Goal: Information Seeking & Learning: Learn about a topic

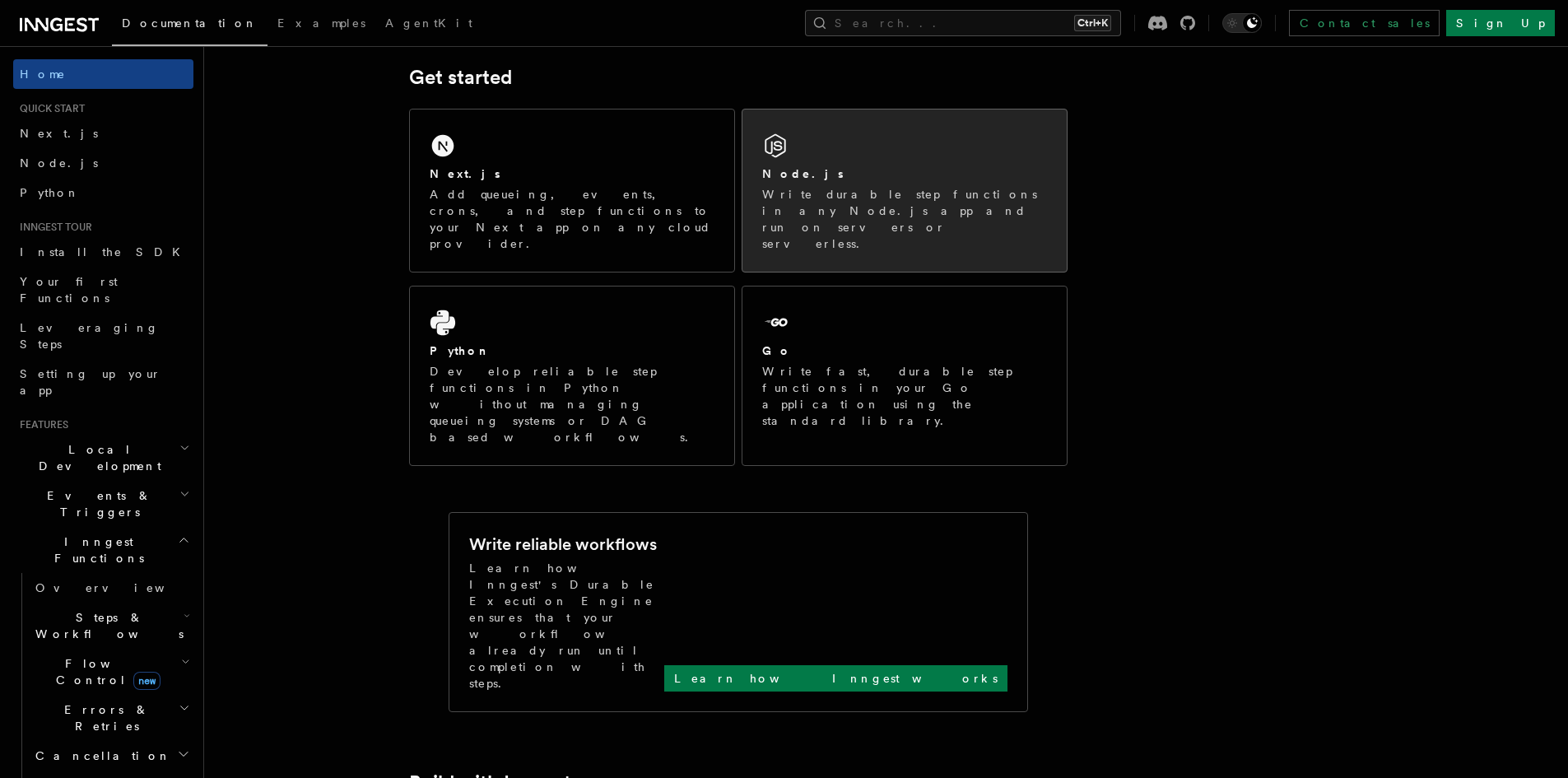
scroll to position [82, 0]
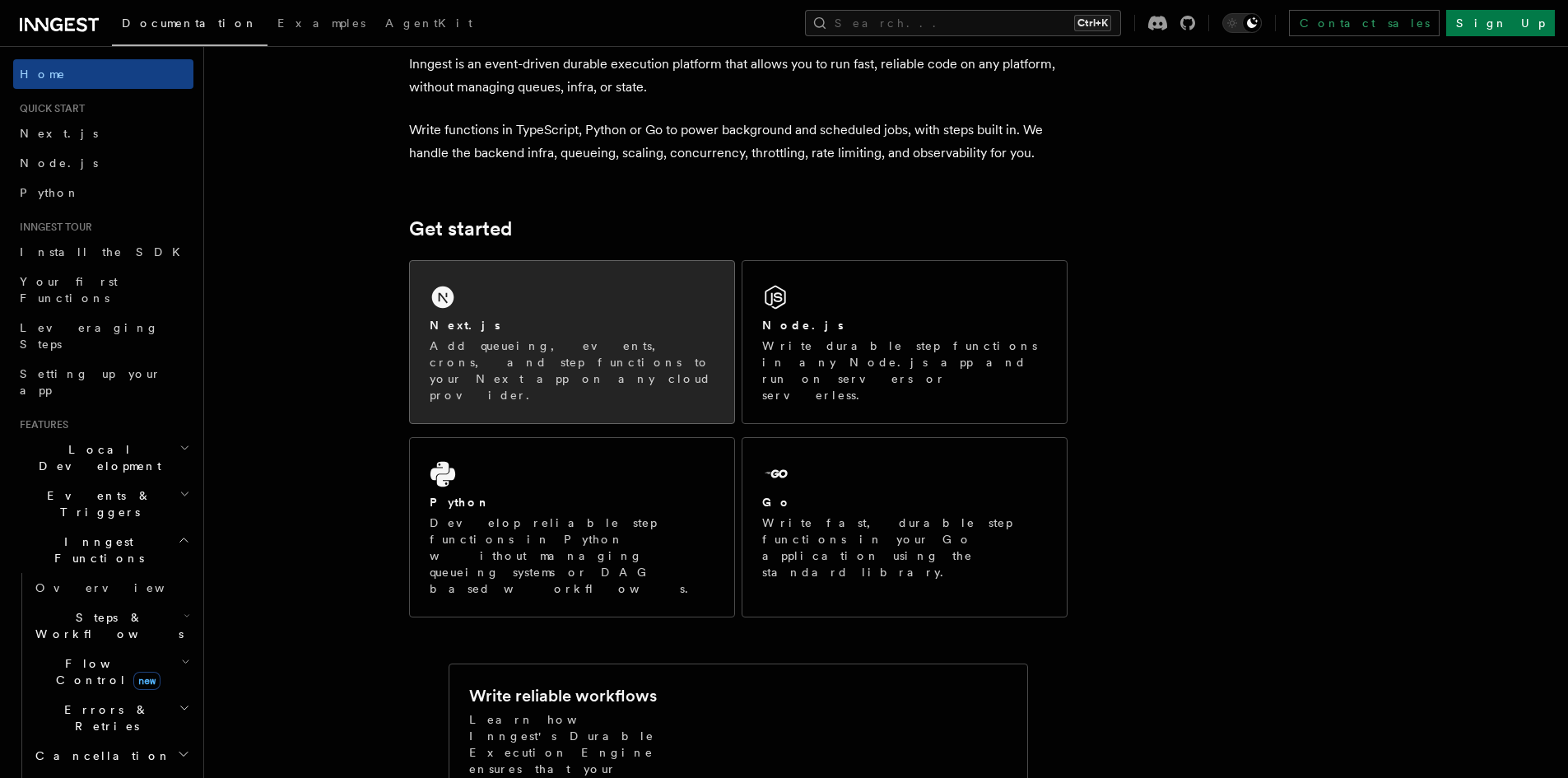
click at [508, 352] on p "Add queueing, events, crons, and step functions to your Next app on any cloud p…" at bounding box center [572, 370] width 285 height 66
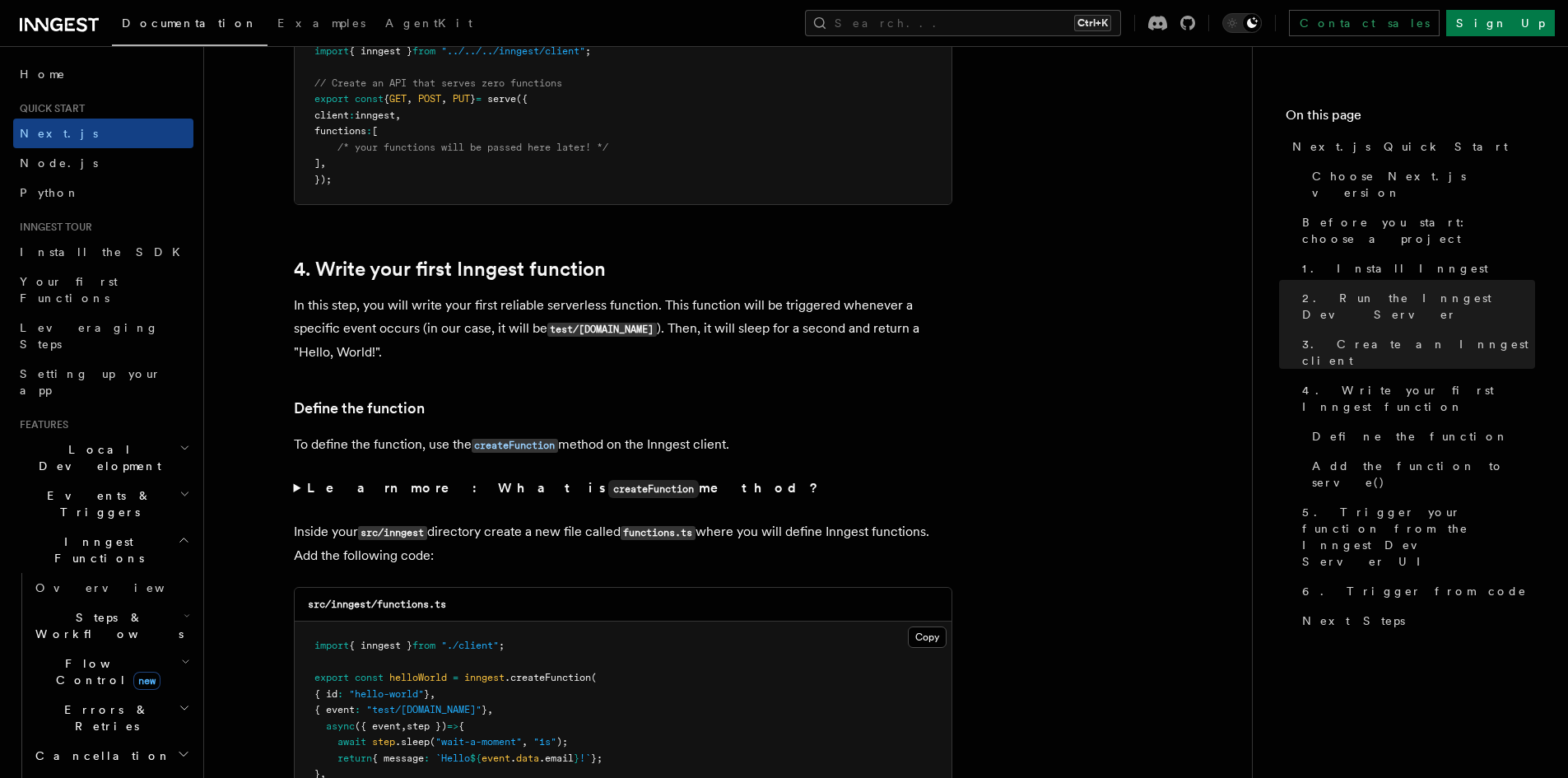
scroll to position [2468, 0]
click at [55, 165] on span "Node.js" at bounding box center [58, 163] width 78 height 13
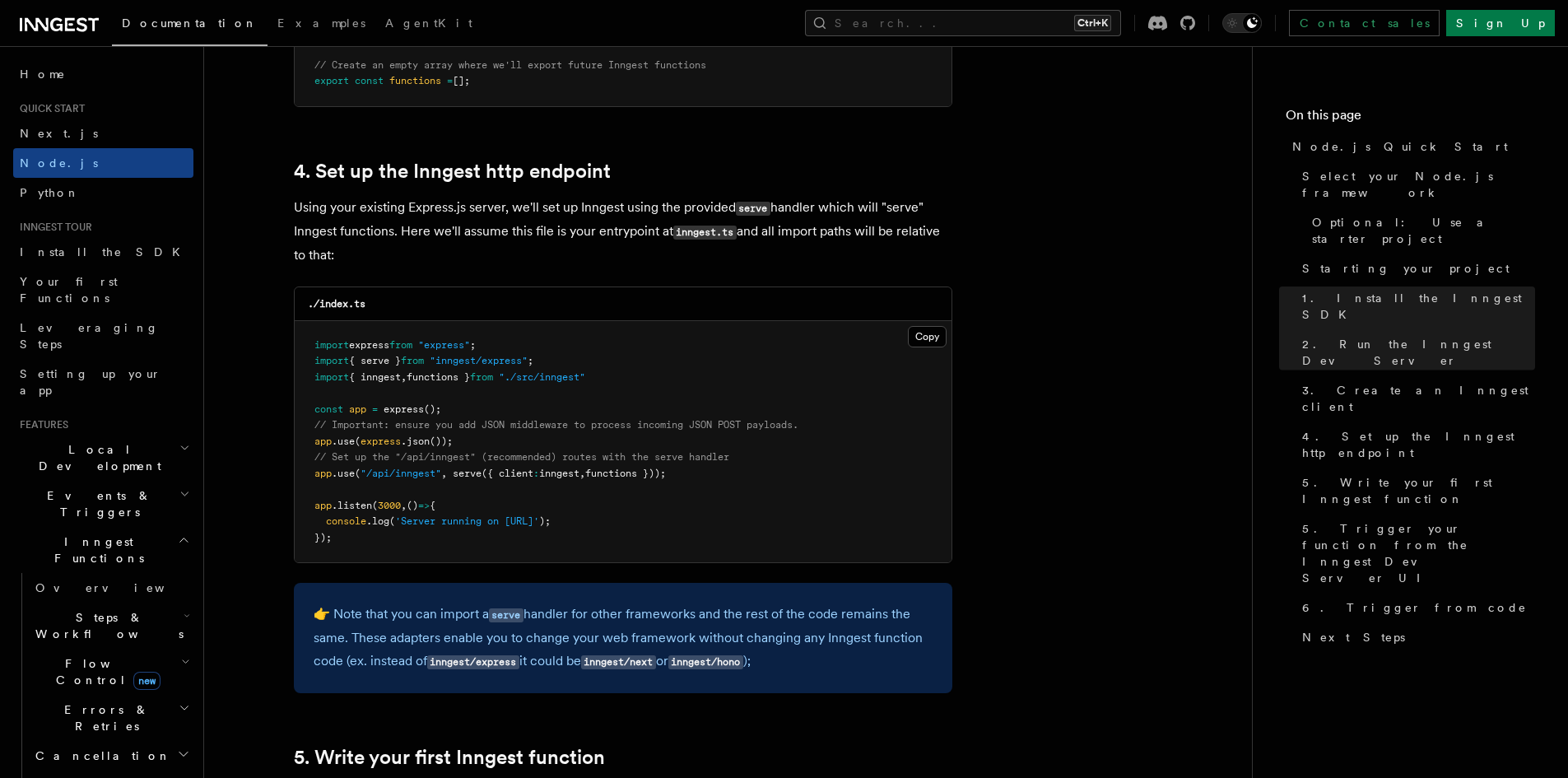
scroll to position [2551, 0]
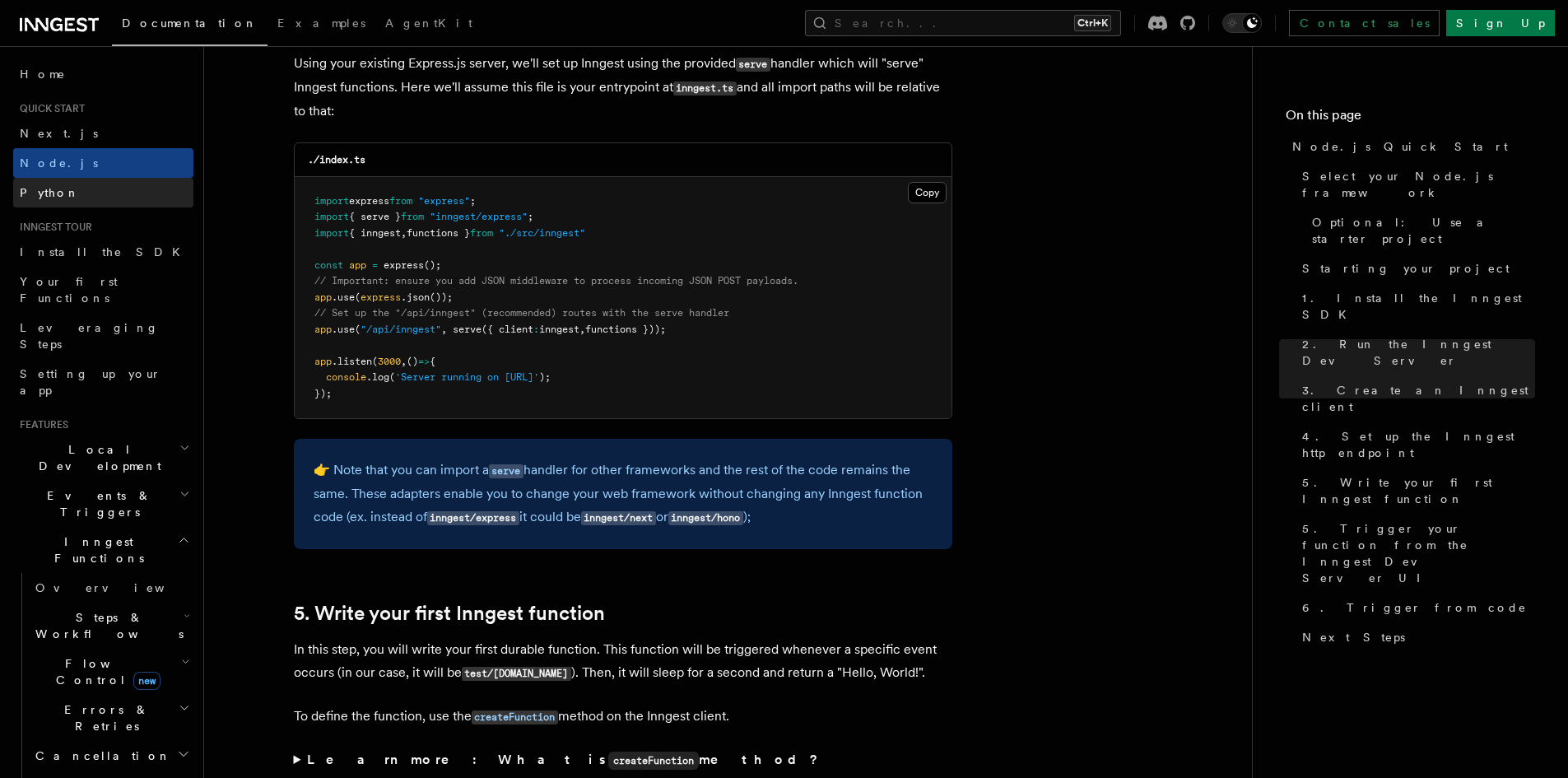
click at [45, 188] on span "Python" at bounding box center [49, 193] width 60 height 13
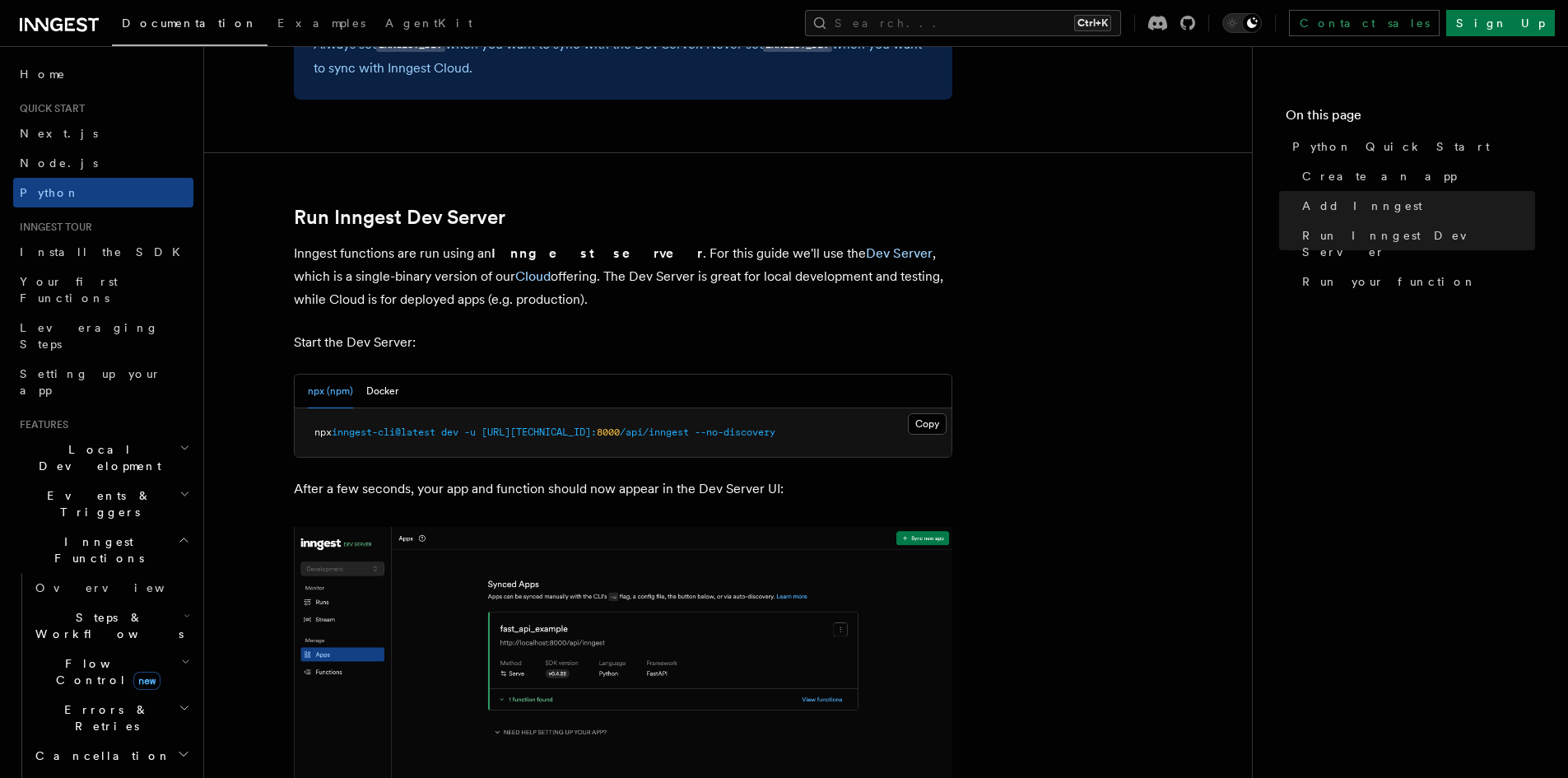
scroll to position [1892, 0]
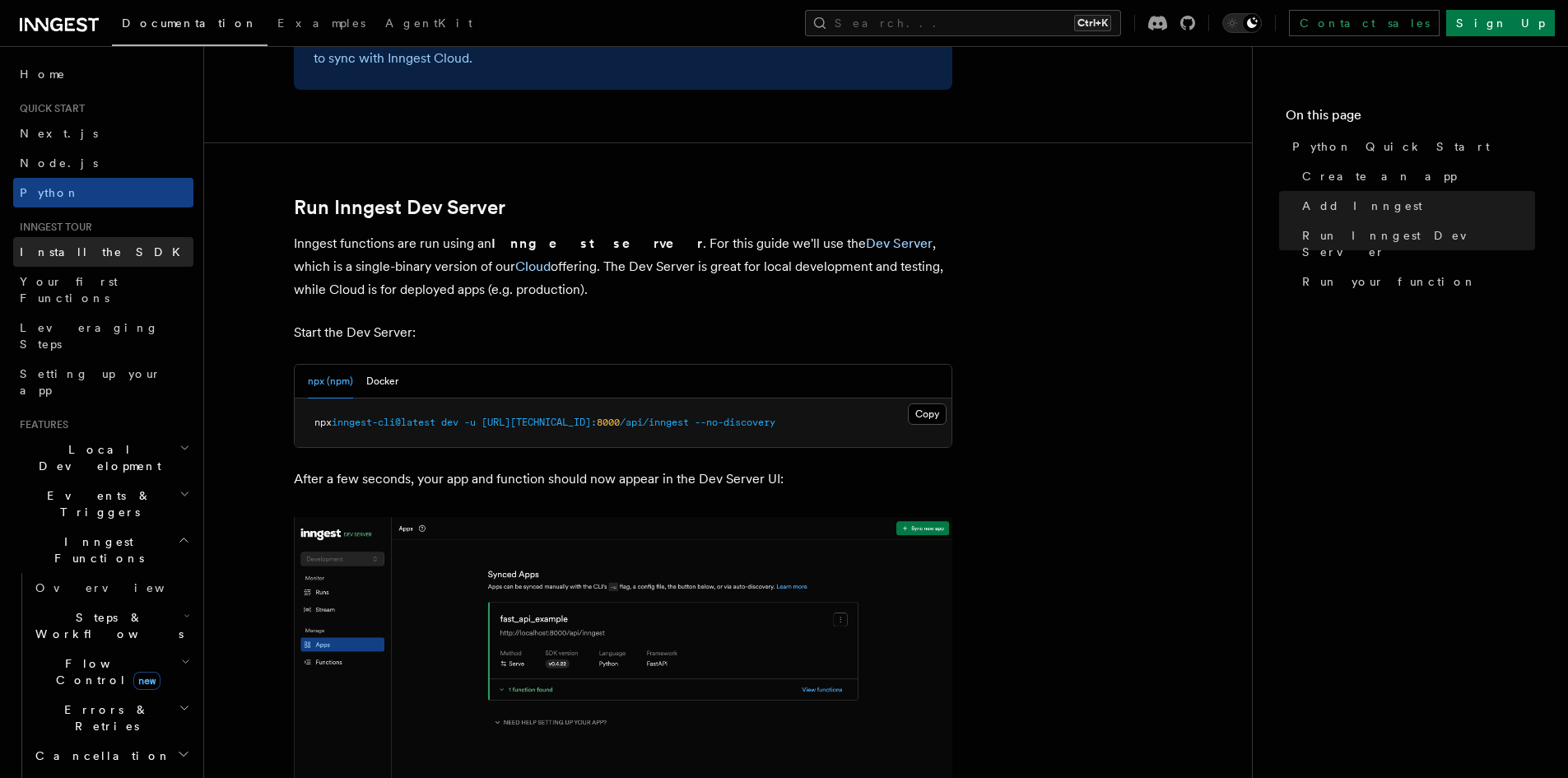
click at [27, 243] on link "Install the SDK" at bounding box center [103, 252] width 181 height 30
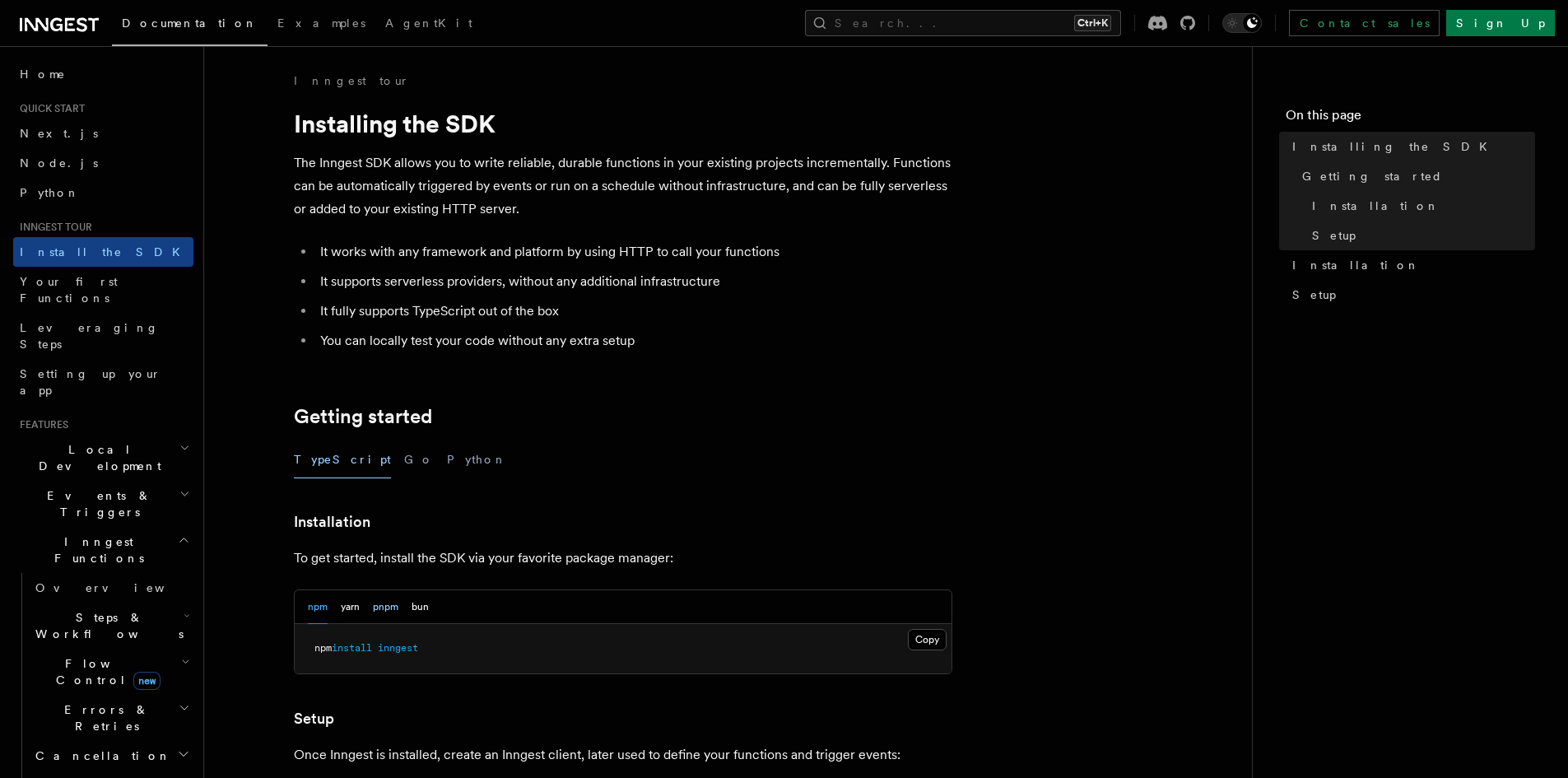
click at [392, 601] on button "pnpm" at bounding box center [386, 607] width 26 height 33
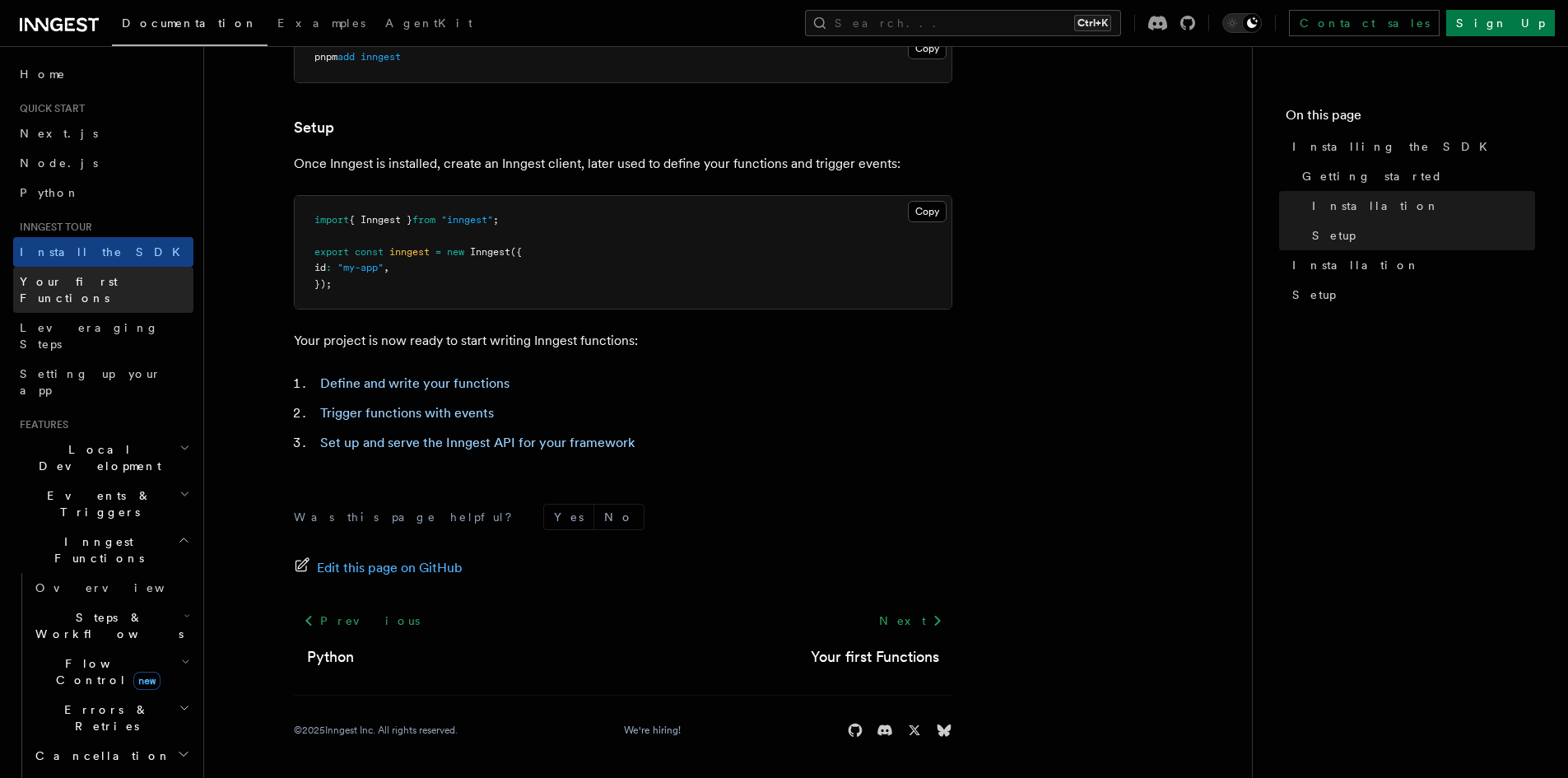
click at [99, 284] on span "Your first Functions" at bounding box center [69, 290] width 98 height 30
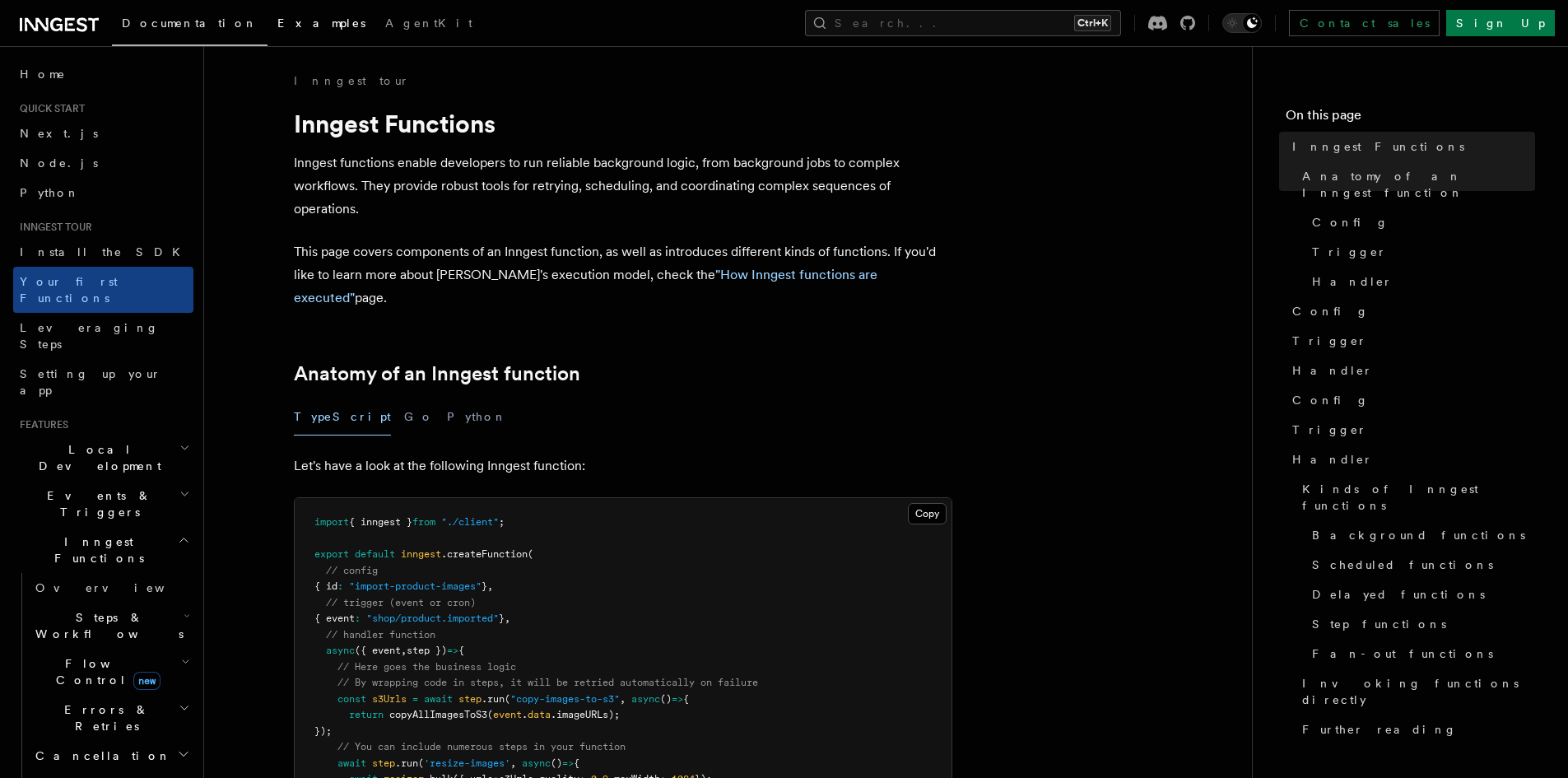
click at [268, 31] on link "Examples" at bounding box center [322, 24] width 107 height 40
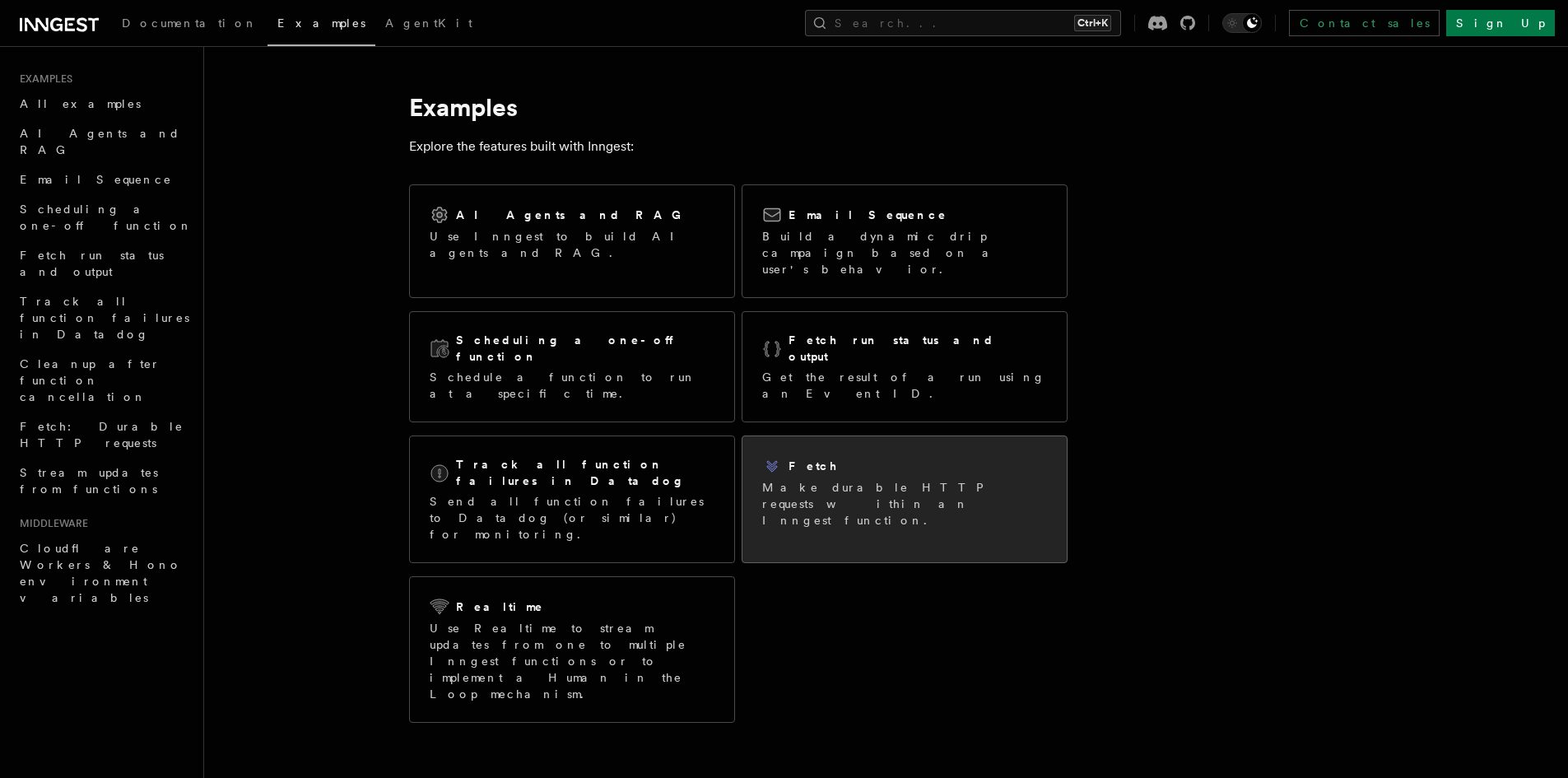
click at [849, 479] on p "Make durable HTTP requests within an Inngest function." at bounding box center [904, 503] width 285 height 49
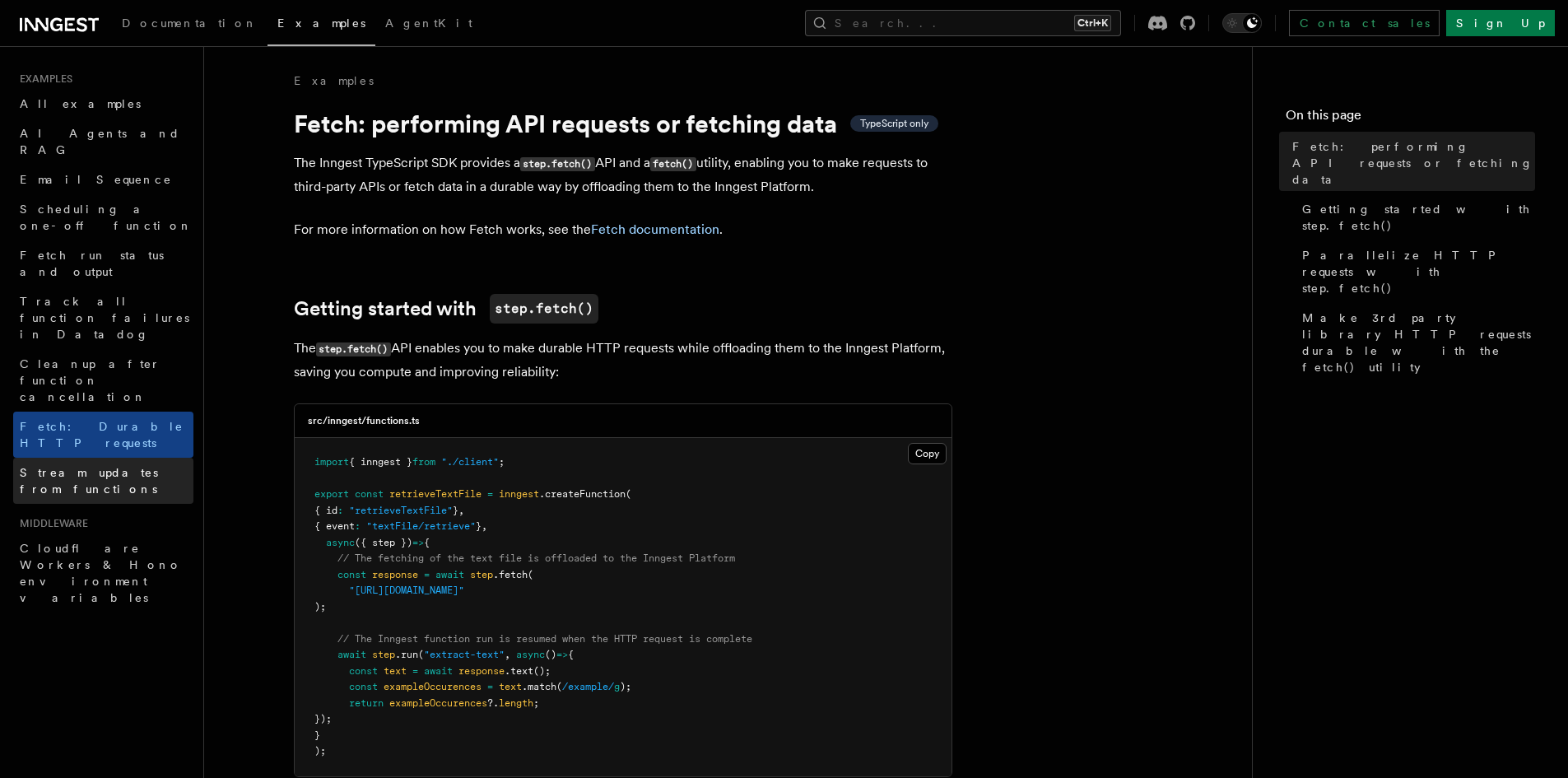
click at [123, 466] on span "Stream updates from functions" at bounding box center [88, 481] width 138 height 30
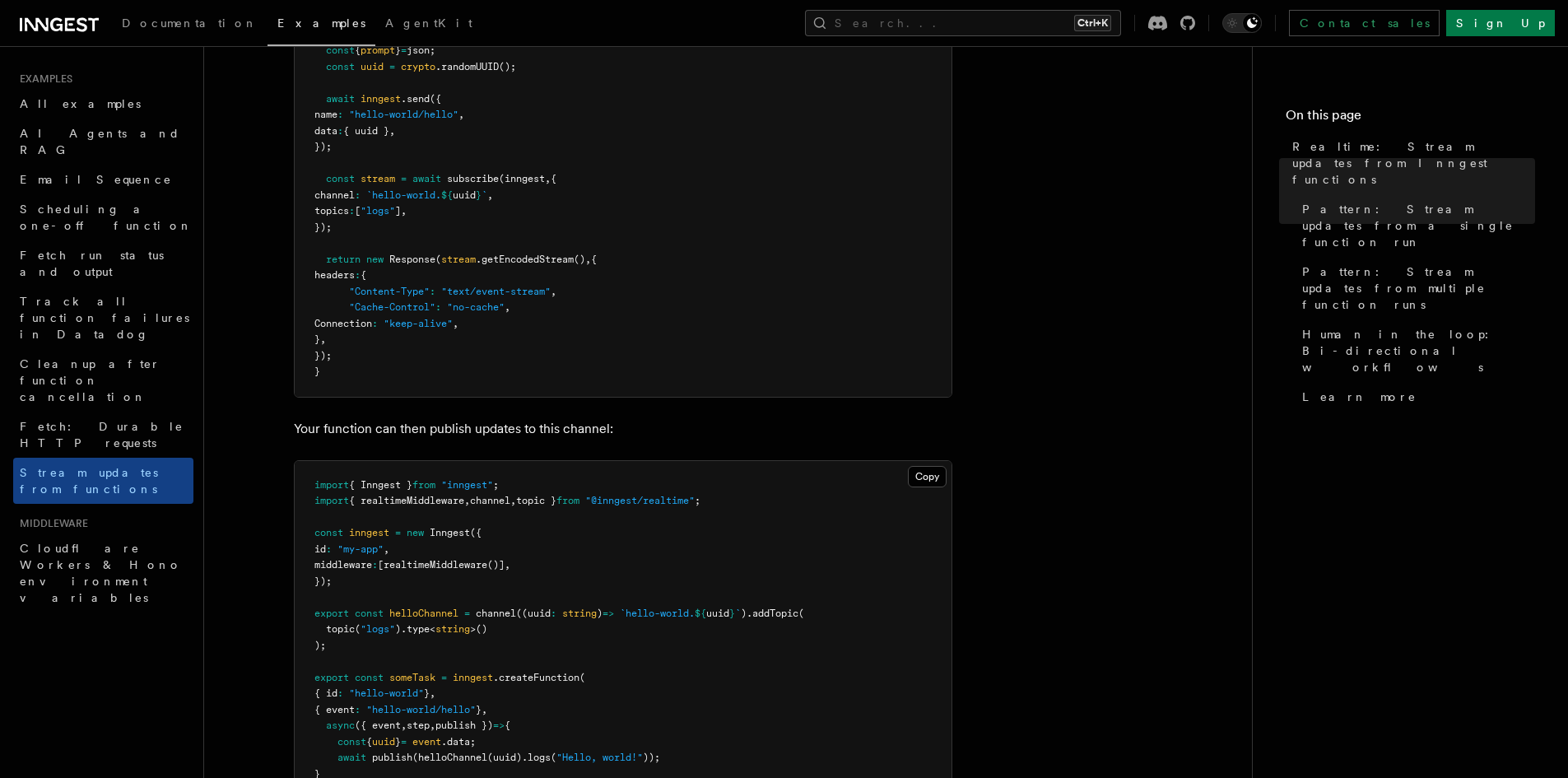
scroll to position [494, 0]
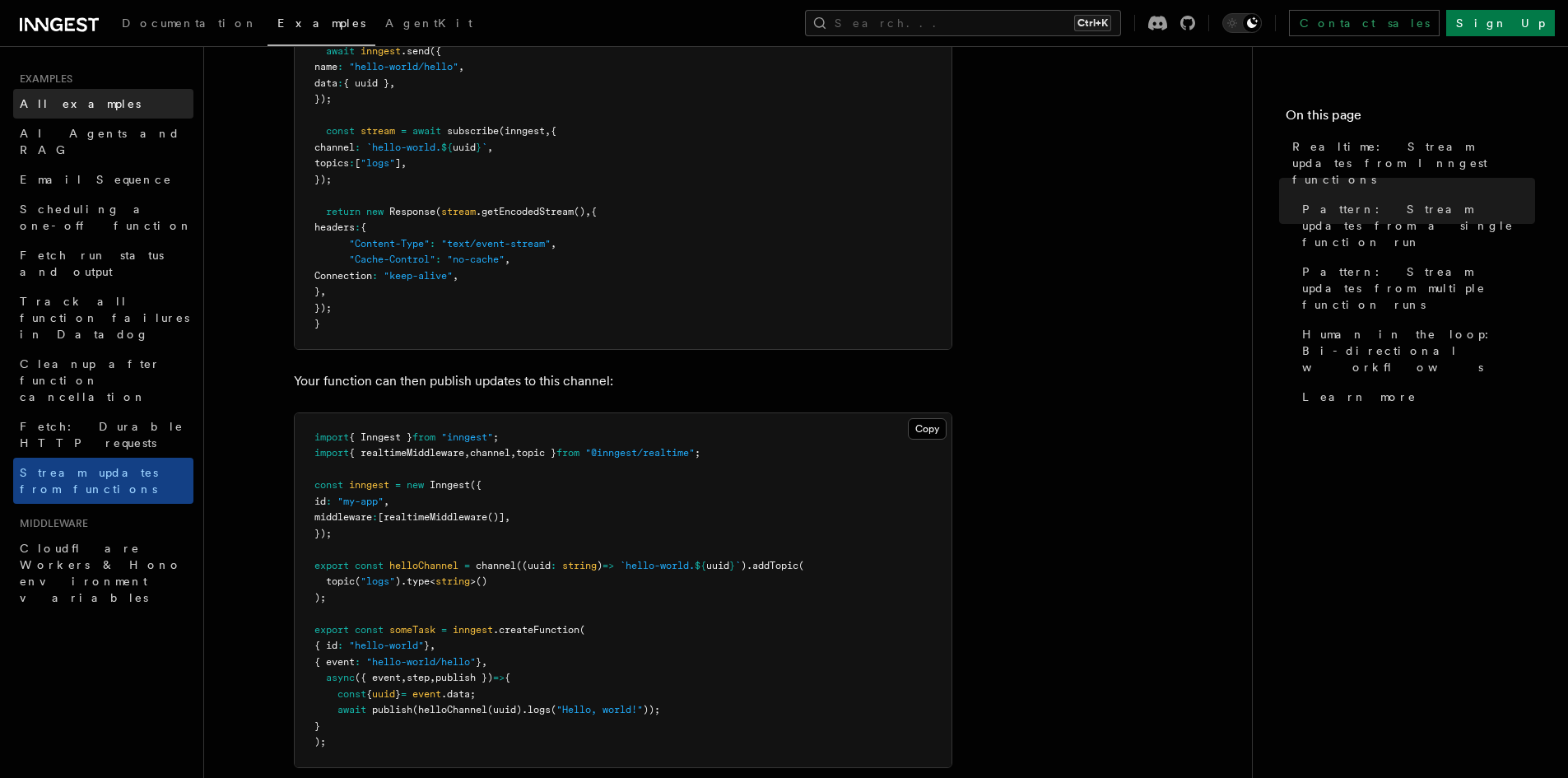
click at [63, 113] on link "All examples" at bounding box center [103, 104] width 181 height 30
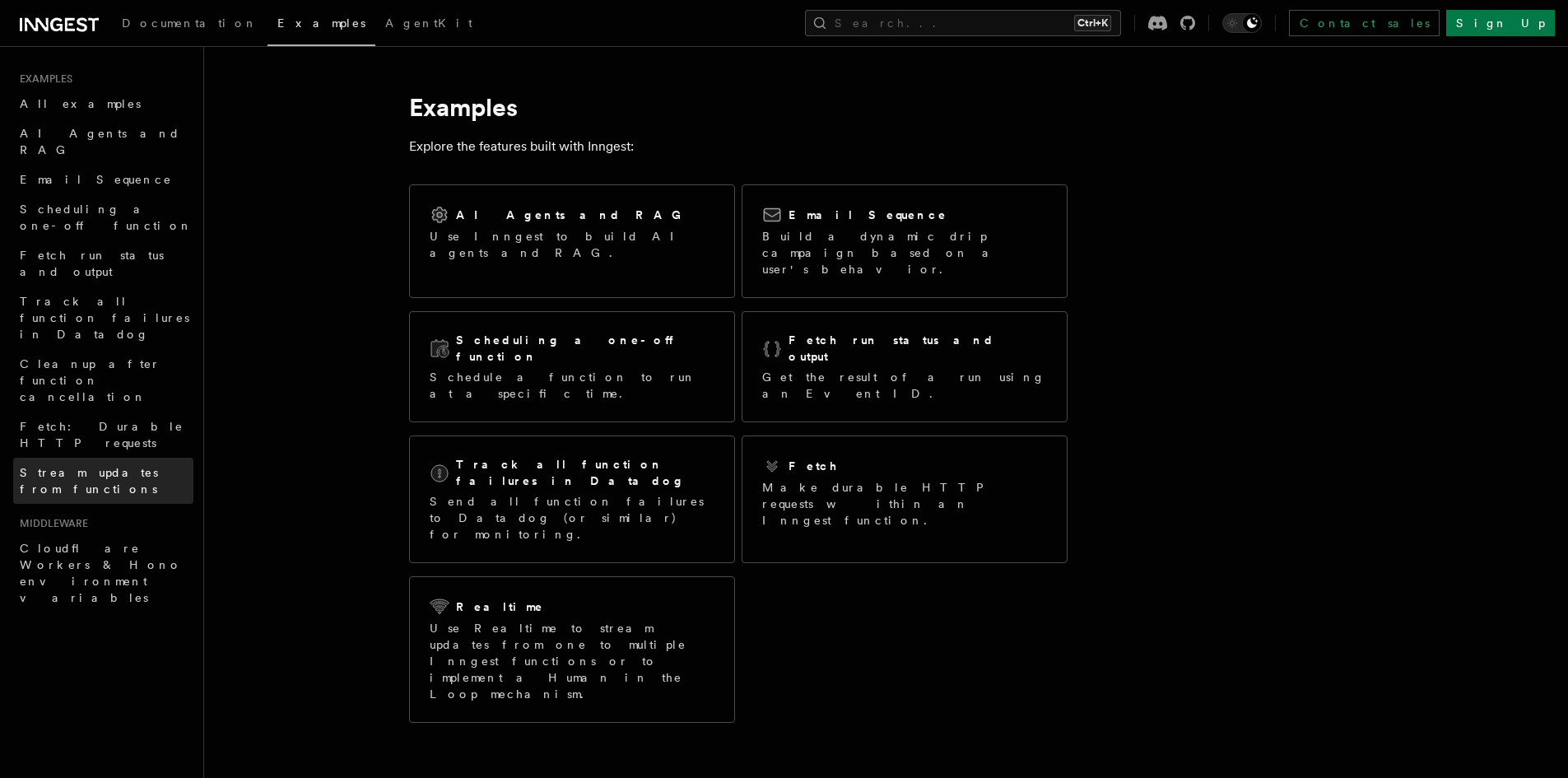
click at [102, 464] on span "Stream updates from functions" at bounding box center [106, 481] width 173 height 33
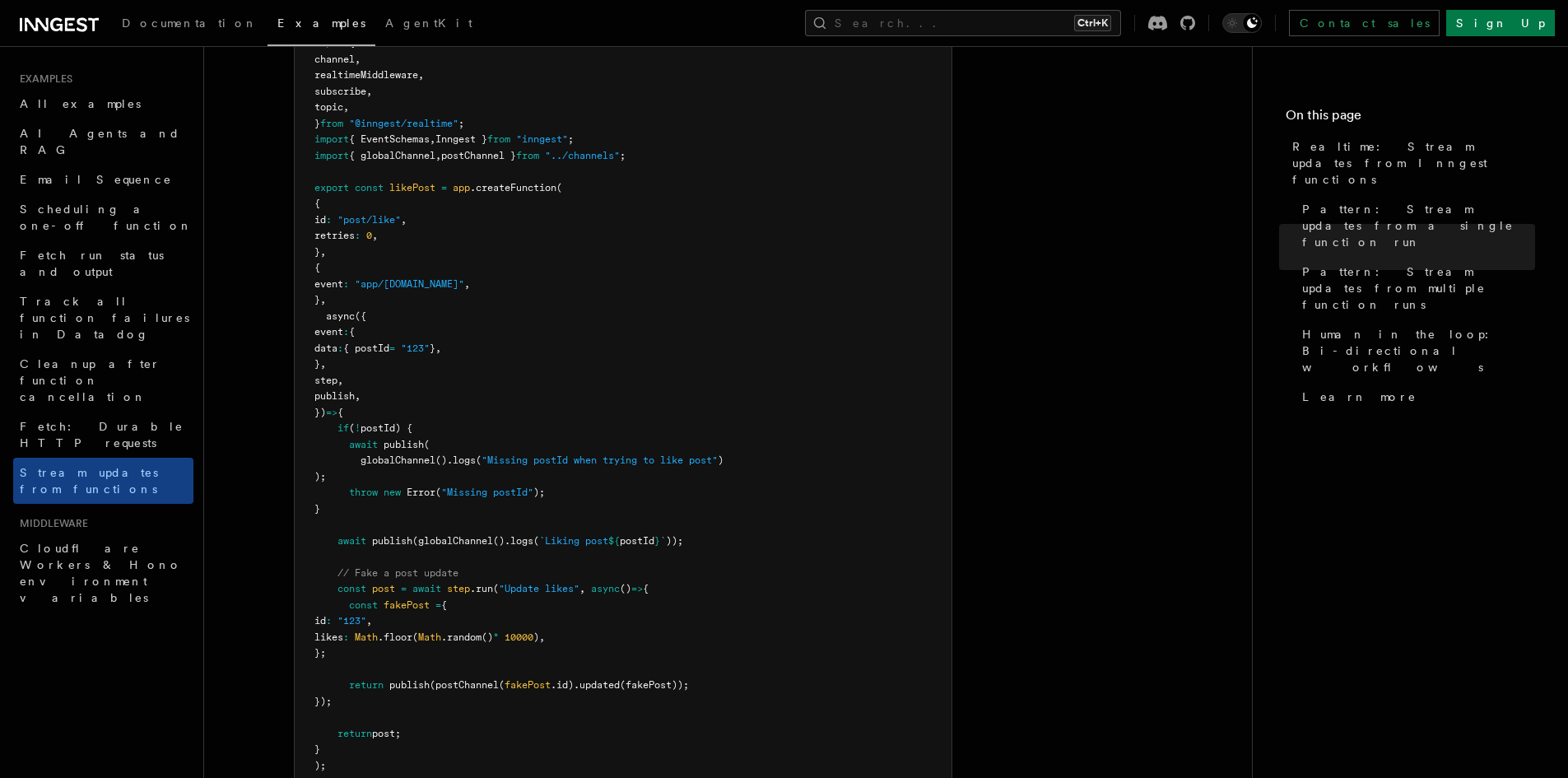
scroll to position [2304, 0]
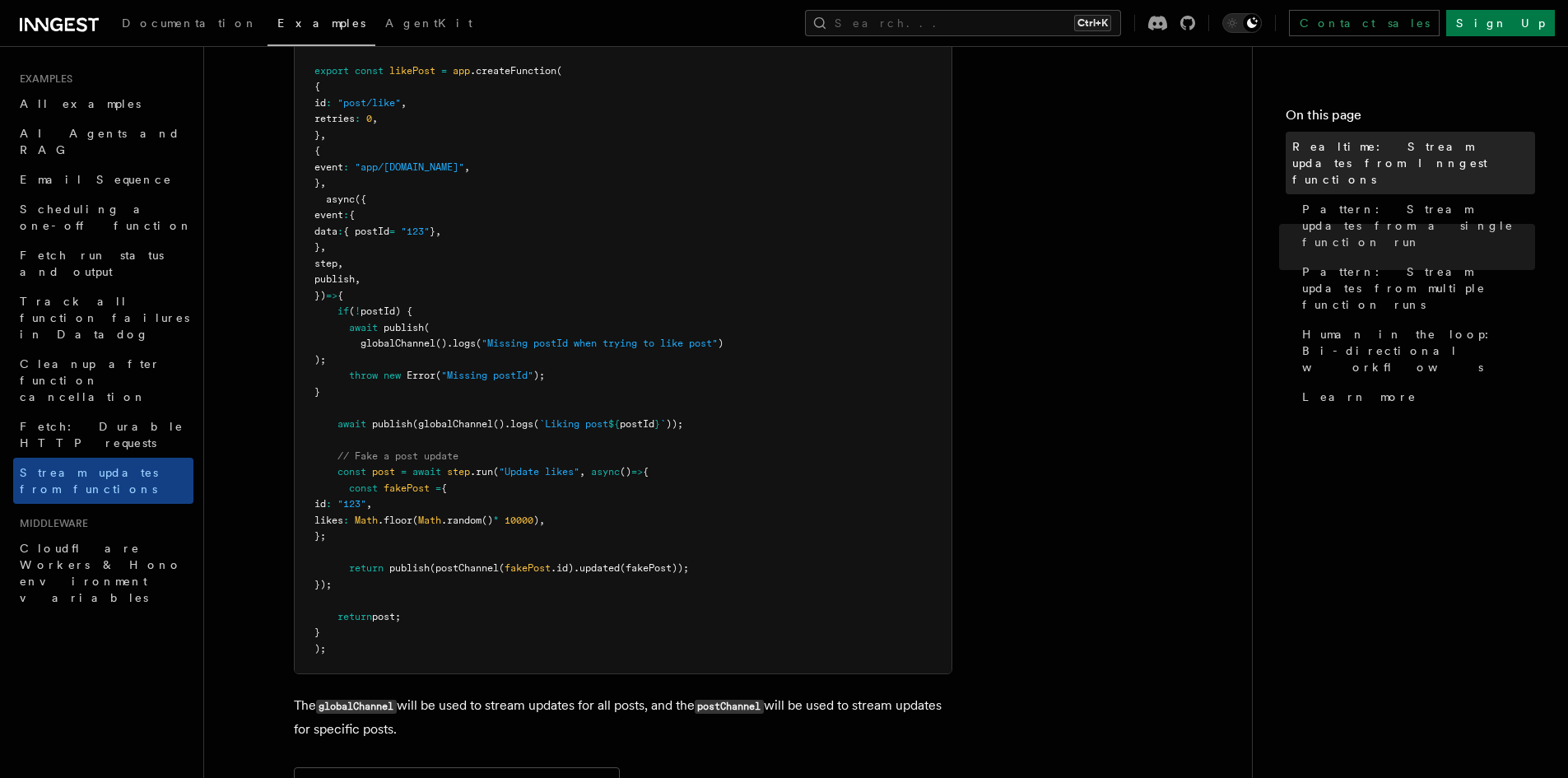
click at [1302, 151] on span "Realtime: Stream updates from Inngest functions" at bounding box center [1414, 162] width 243 height 49
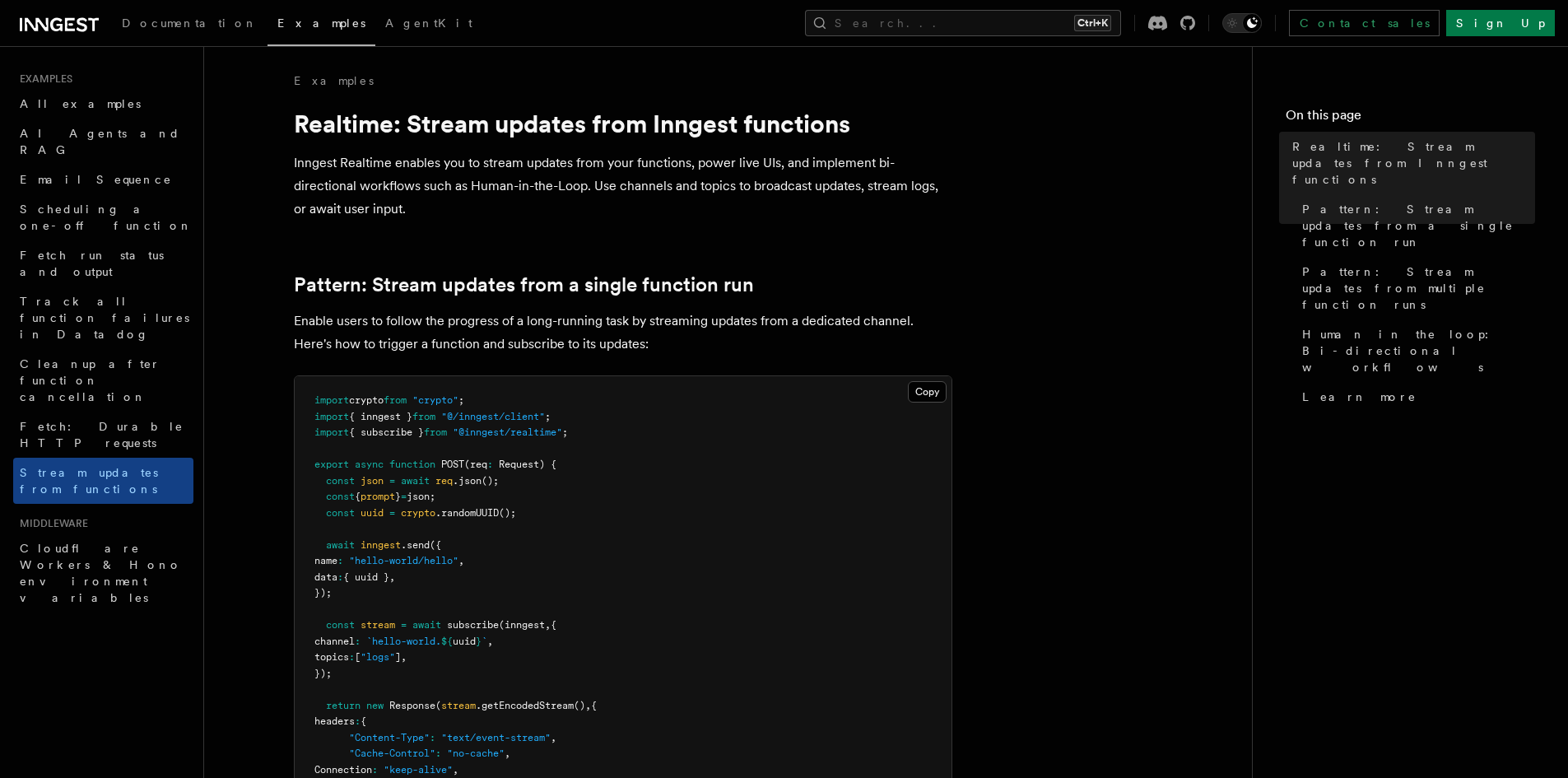
click at [86, 21] on icon at bounding box center [58, 24] width 79 height 19
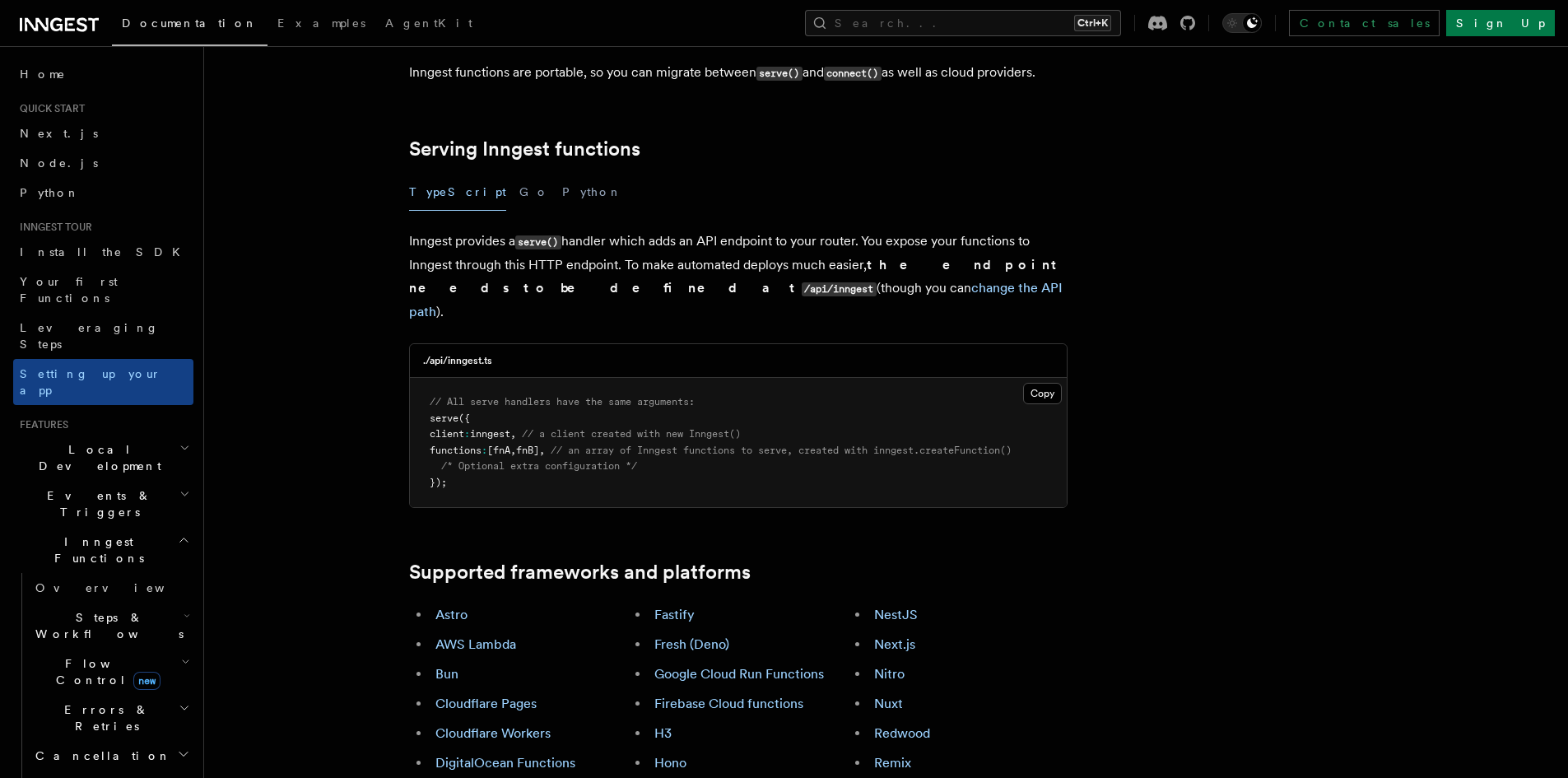
scroll to position [576, 0]
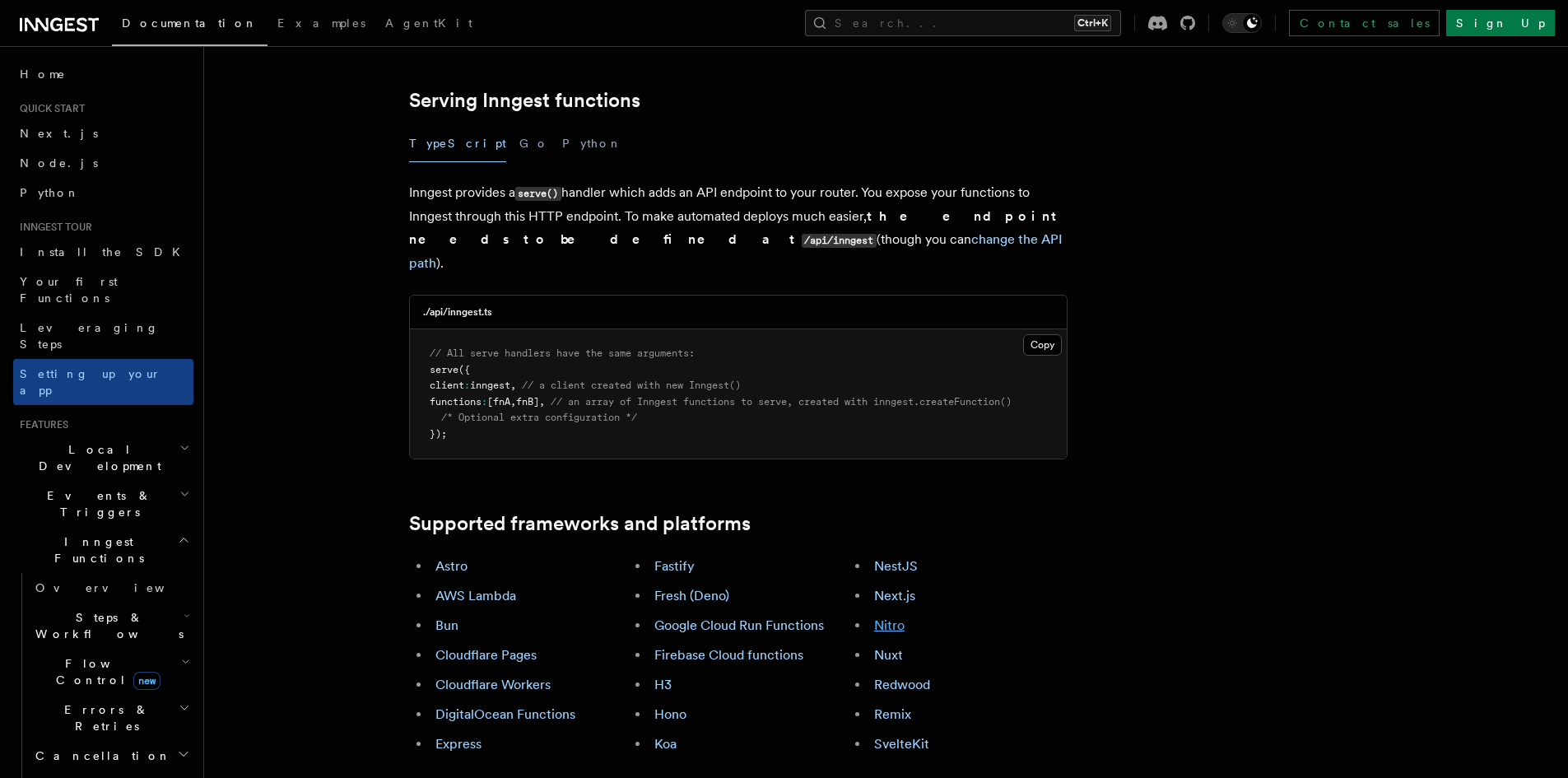
click at [896, 617] on link "Nitro" at bounding box center [890, 624] width 31 height 16
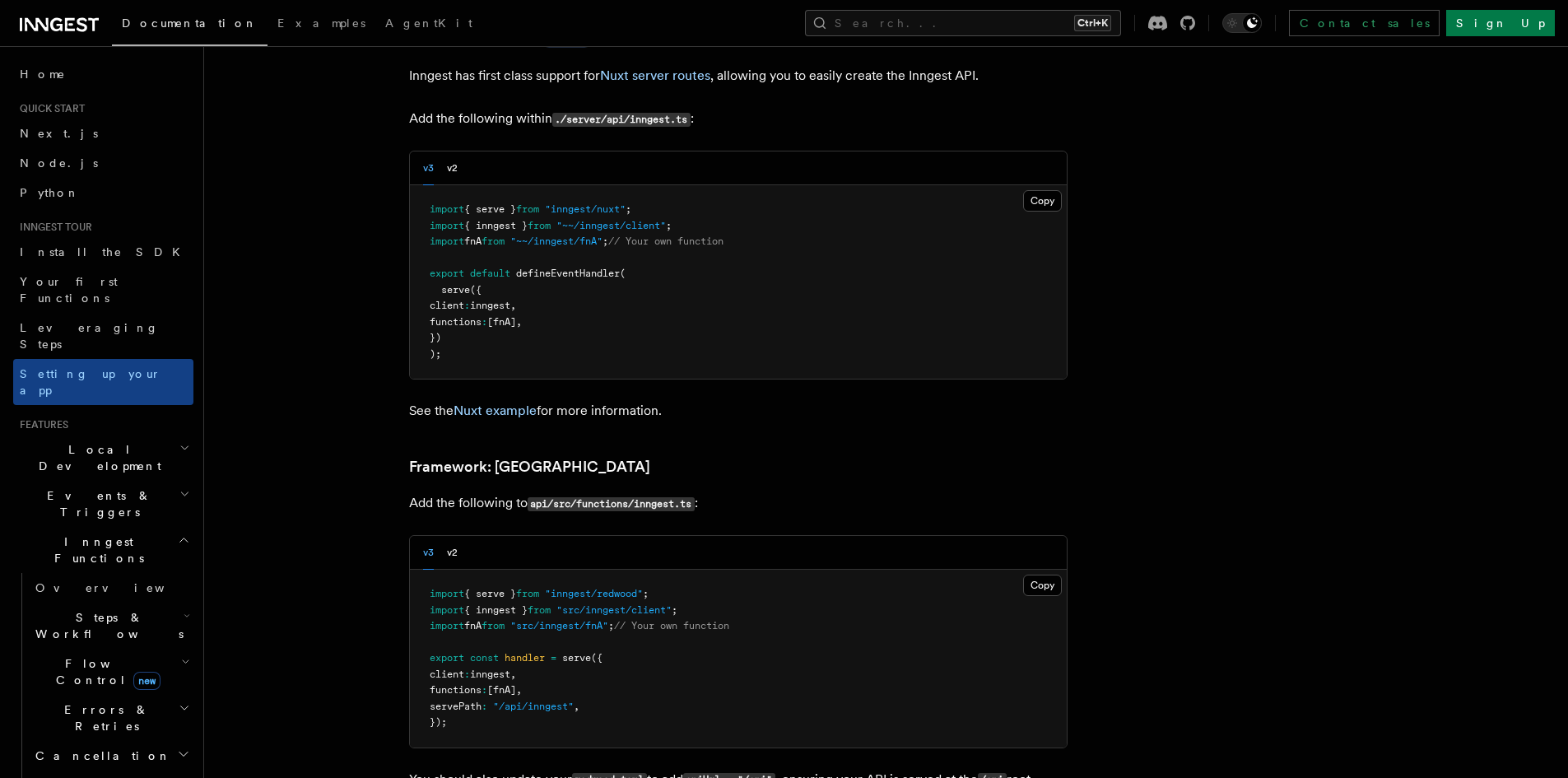
scroll to position [11356, 0]
